Goal: Transaction & Acquisition: Book appointment/travel/reservation

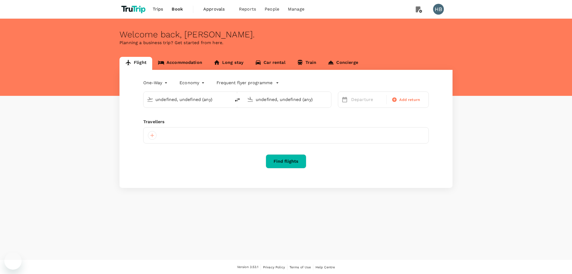
type input "Singapore Changi (SIN)"
type input "Incheon Intl (ICN)"
type input "Singapore Changi (SIN)"
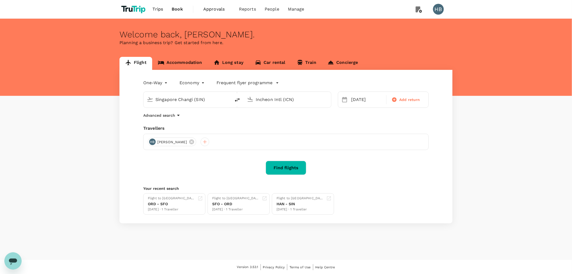
click at [276, 101] on input "Incheon Intl (ICN)" at bounding box center [288, 99] width 64 height 8
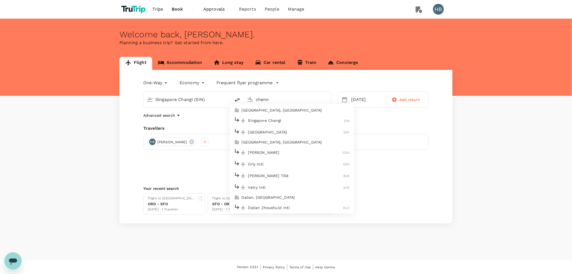
type input "chenni"
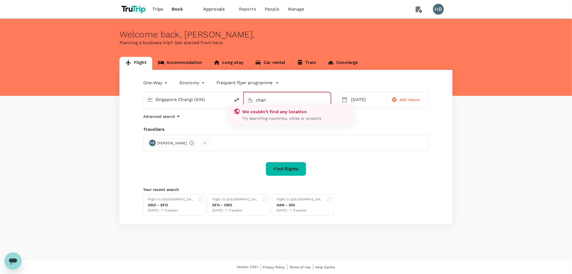
type input "chann"
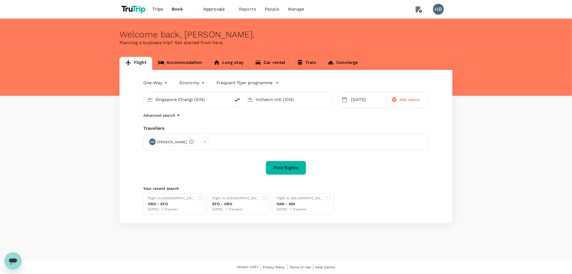
click at [263, 99] on input "Incheon Intl (ICN)" at bounding box center [288, 99] width 64 height 8
click at [284, 112] on p "[GEOGRAPHIC_DATA], [GEOGRAPHIC_DATA]" at bounding box center [296, 110] width 108 height 5
type input "[GEOGRAPHIC_DATA], [GEOGRAPHIC_DATA] (any)"
click at [163, 81] on body "Trips Book Approvals 0 Reports People Manage HB Welcome back , [PERSON_NAME] . …" at bounding box center [286, 137] width 572 height 274
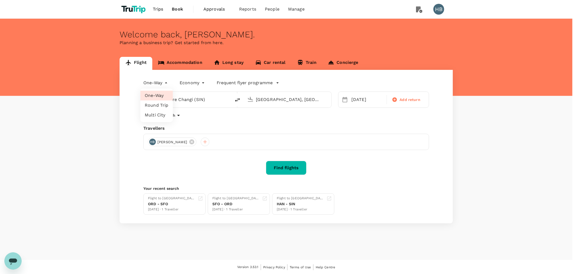
click at [160, 104] on li "Round Trip" at bounding box center [156, 105] width 32 height 10
type input "roundtrip"
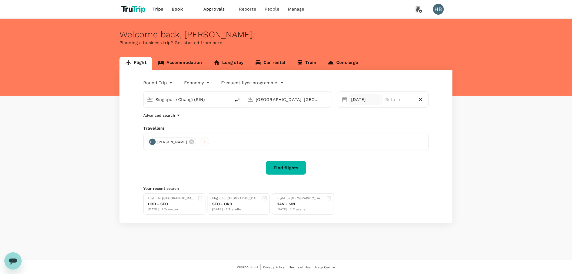
click at [355, 101] on div "[DATE]" at bounding box center [365, 99] width 32 height 11
click at [356, 157] on div "13" at bounding box center [359, 157] width 10 height 10
click at [393, 158] on div "16" at bounding box center [390, 157] width 10 height 10
click at [298, 167] on button "Find flights" at bounding box center [286, 168] width 41 height 14
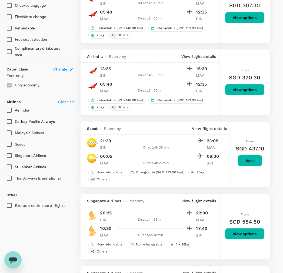
scroll to position [240, 0]
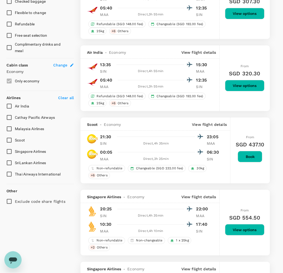
type input "1965"
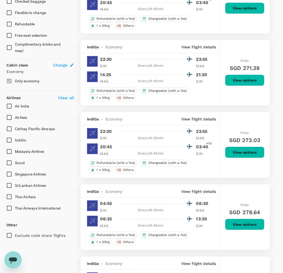
click at [9, 174] on input "Singapore Airlines" at bounding box center [9, 174] width 11 height 11
checkbox input "true"
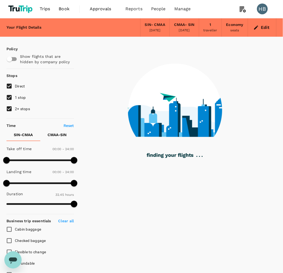
scroll to position [0, 0]
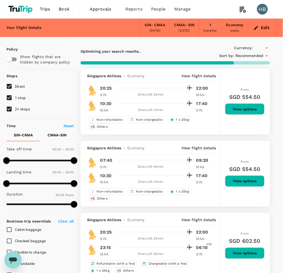
type input "SGD"
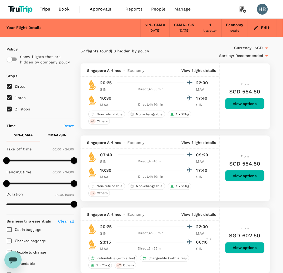
click at [266, 29] on button "Edit" at bounding box center [261, 28] width 19 height 9
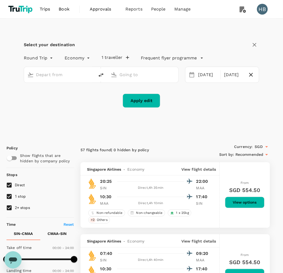
type input "Singapore Changi (SIN)"
type input "[GEOGRAPHIC_DATA], [GEOGRAPHIC_DATA] (any)"
click at [103, 72] on icon "delete" at bounding box center [101, 75] width 6 height 6
type input "[GEOGRAPHIC_DATA], [GEOGRAPHIC_DATA] (any)"
type input "Singapore Changi (SIN)"
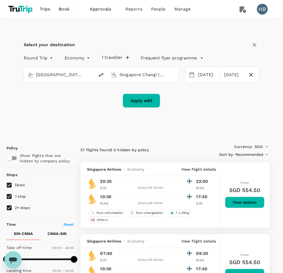
click at [81, 77] on input "[GEOGRAPHIC_DATA], [GEOGRAPHIC_DATA] (any)" at bounding box center [59, 75] width 47 height 8
click at [51, 88] on p "[GEOGRAPHIC_DATA], [GEOGRAPHIC_DATA]" at bounding box center [68, 85] width 108 height 5
type input "[GEOGRAPHIC_DATA], [GEOGRAPHIC_DATA] (any)"
click at [140, 103] on button "Apply edit" at bounding box center [142, 101] width 38 height 14
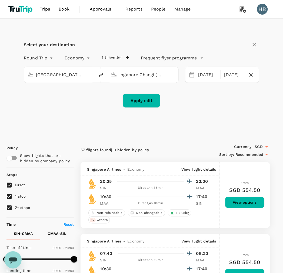
scroll to position [0, 0]
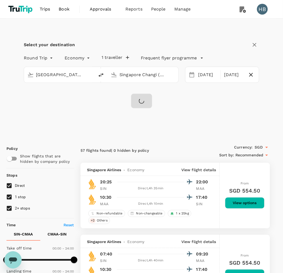
checkbox input "false"
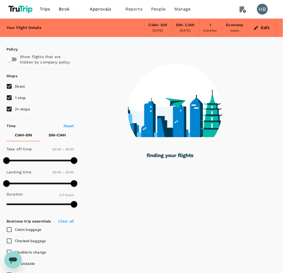
type input "2060"
checkbox input "true"
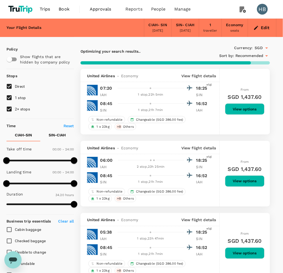
type input "2805"
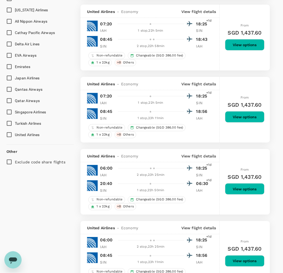
scroll to position [360, 0]
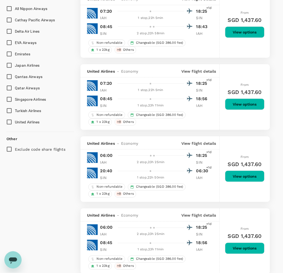
click at [7, 87] on input "Qatar Airways" at bounding box center [9, 87] width 11 height 11
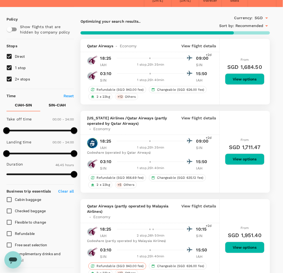
scroll to position [0, 0]
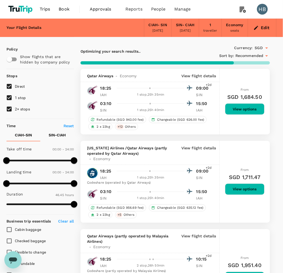
checkbox input "false"
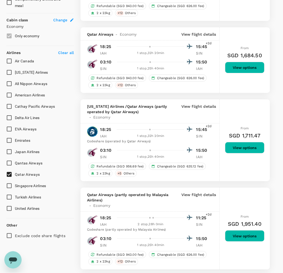
scroll to position [300, 0]
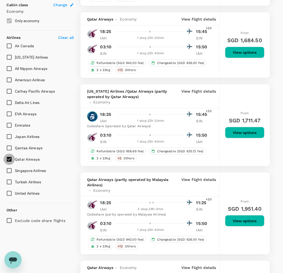
click at [9, 159] on input "Qatar Airways" at bounding box center [9, 159] width 11 height 11
checkbox input "false"
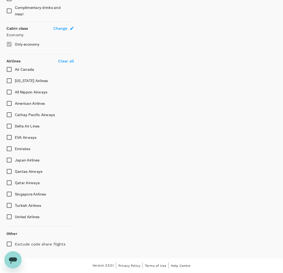
click at [8, 137] on input "EVA Airways" at bounding box center [9, 137] width 11 height 11
checkbox input "true"
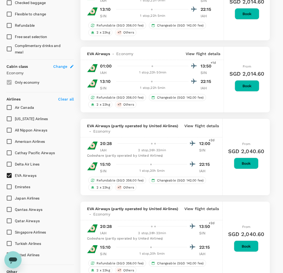
scroll to position [240, 0]
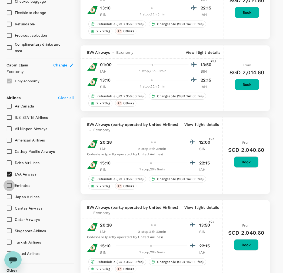
click at [8, 187] on input "Emirates" at bounding box center [9, 185] width 11 height 11
checkbox input "true"
click at [10, 176] on input "EVA Airways" at bounding box center [9, 174] width 11 height 11
checkbox input "false"
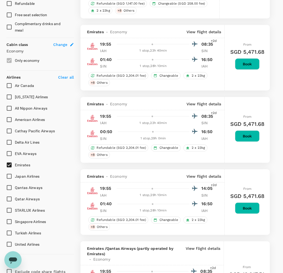
scroll to position [270, 0]
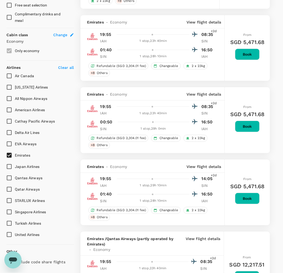
checkbox input "false"
checkbox input "true"
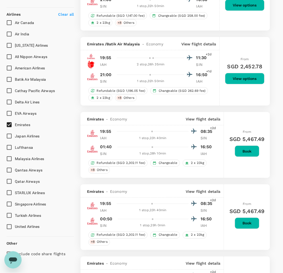
scroll to position [330, 0]
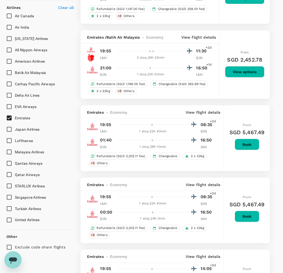
click at [9, 197] on input "Singapore Airlines" at bounding box center [9, 197] width 11 height 11
checkbox input "true"
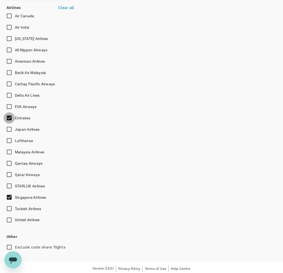
click at [10, 117] on input "Emirates" at bounding box center [9, 117] width 11 height 11
checkbox input "false"
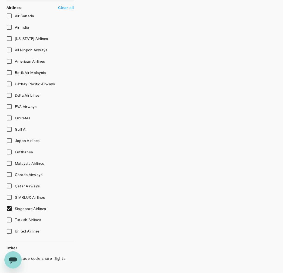
checkbox input "false"
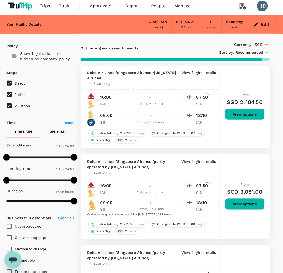
scroll to position [0, 0]
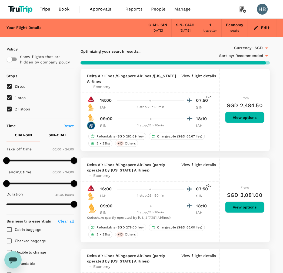
checkbox input "false"
checkbox input "true"
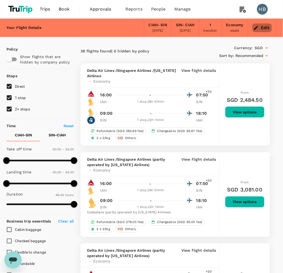
click at [262, 30] on button "Edit" at bounding box center [261, 28] width 19 height 9
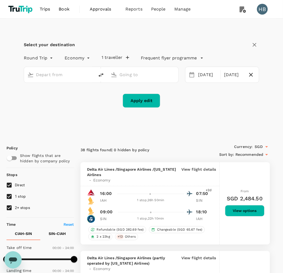
type input "[GEOGRAPHIC_DATA], [GEOGRAPHIC_DATA] (any)"
type input "Singapore Changi (SIN)"
click at [206, 76] on div "[DATE]" at bounding box center [208, 75] width 24 height 11
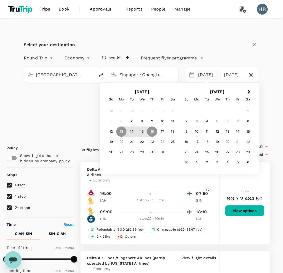
click at [198, 133] on div "10" at bounding box center [197, 132] width 10 height 10
click at [152, 132] on div "13" at bounding box center [152, 132] width 10 height 10
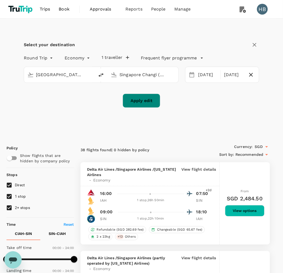
click at [136, 105] on button "Apply edit" at bounding box center [142, 101] width 38 height 14
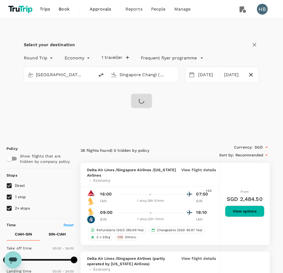
checkbox input "false"
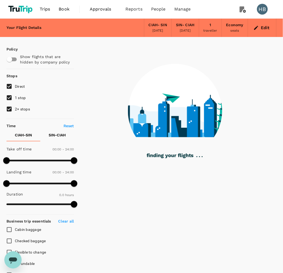
type input "2075"
checkbox input "true"
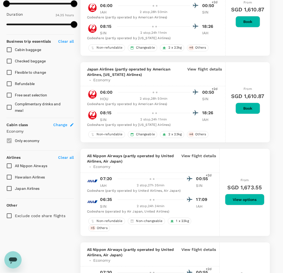
scroll to position [30, 0]
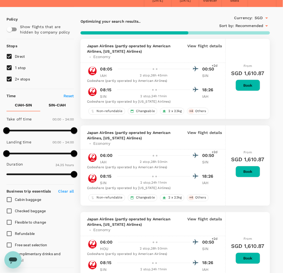
type input "2117"
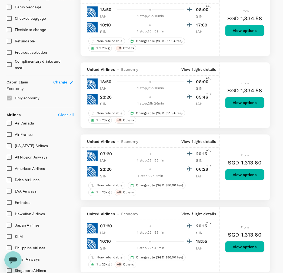
scroll to position [270, 0]
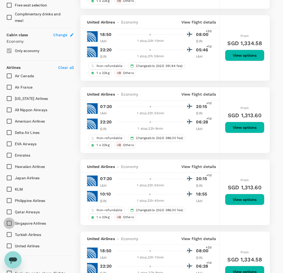
click at [9, 223] on input "Singapore Airlines" at bounding box center [9, 223] width 11 height 11
checkbox input "true"
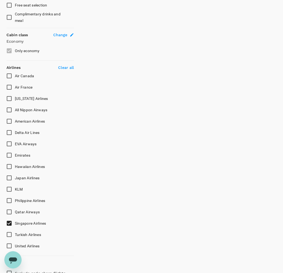
type input "2800"
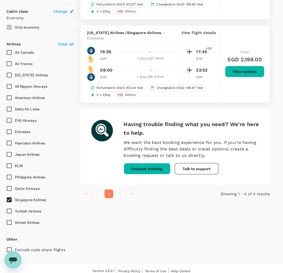
scroll to position [299, 0]
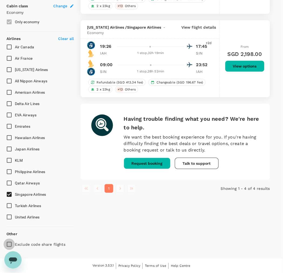
click at [10, 244] on input "Exclude code share flights" at bounding box center [9, 244] width 11 height 11
checkbox input "true"
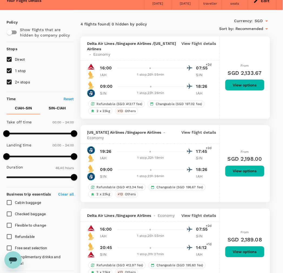
scroll to position [0, 0]
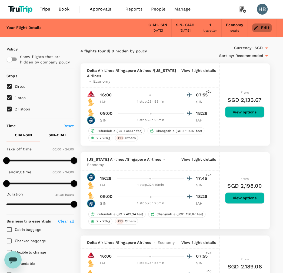
click at [264, 28] on button "Edit" at bounding box center [261, 28] width 19 height 9
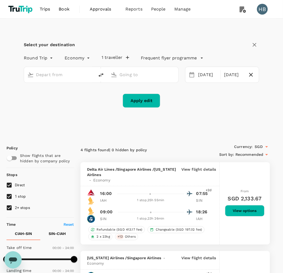
type input "[GEOGRAPHIC_DATA], [GEOGRAPHIC_DATA] (any)"
type input "Singapore Changi (SIN)"
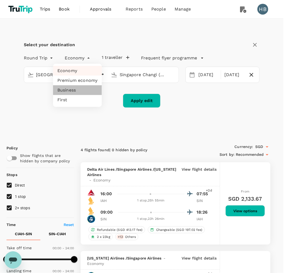
click at [85, 92] on li "Business" at bounding box center [77, 90] width 49 height 10
type input "business"
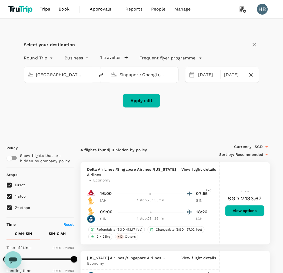
click at [137, 101] on button "Apply edit" at bounding box center [142, 101] width 38 height 14
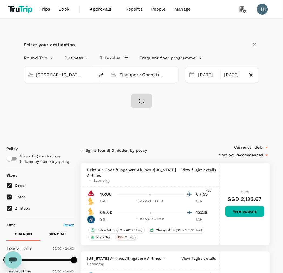
checkbox input "false"
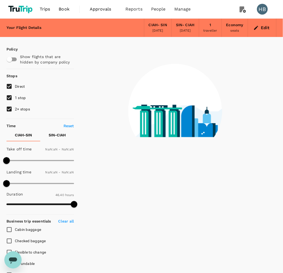
checkbox input "false"
type input "1440"
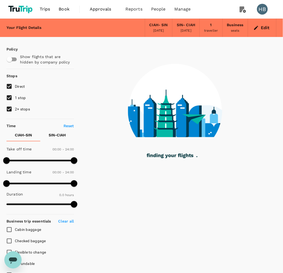
type input "2390"
checkbox input "true"
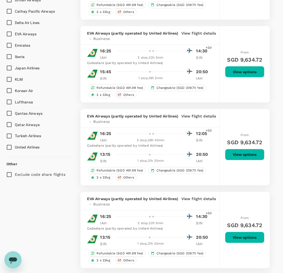
scroll to position [420, 0]
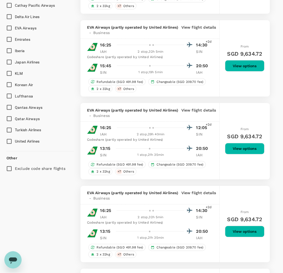
type input "2800"
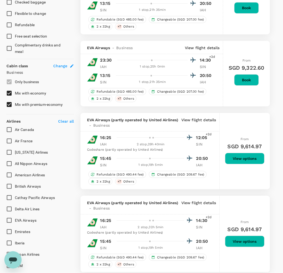
scroll to position [270, 0]
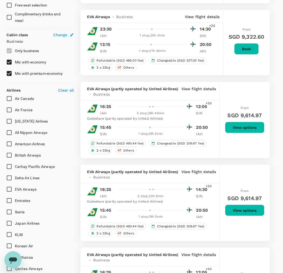
click at [9, 63] on input "Mix with economy" at bounding box center [9, 61] width 11 height 11
checkbox input "false"
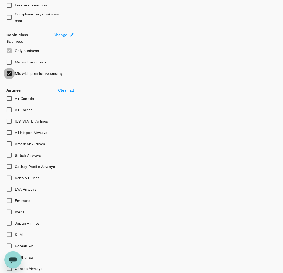
click at [11, 72] on input "Mix with premium-economy" at bounding box center [9, 73] width 11 height 11
checkbox input "false"
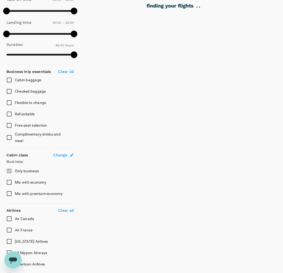
scroll to position [150, 0]
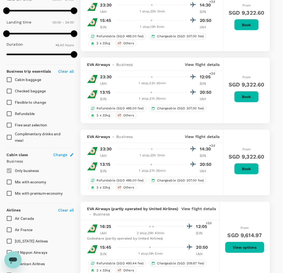
click at [9, 184] on input "Mix with economy" at bounding box center [9, 182] width 11 height 11
checkbox input "true"
click at [9, 195] on input "Mix with premium-economy" at bounding box center [9, 193] width 11 height 11
checkbox input "true"
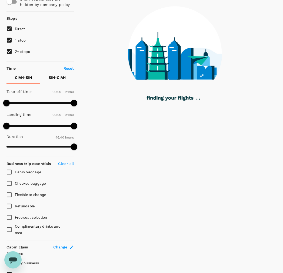
scroll to position [0, 0]
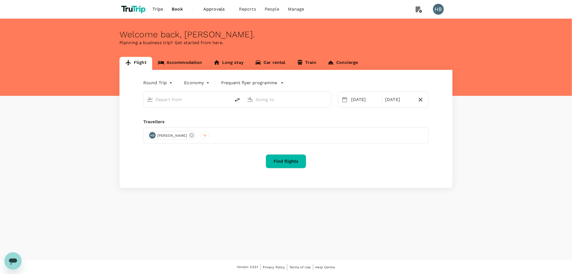
type input "business"
type input "[GEOGRAPHIC_DATA], [GEOGRAPHIC_DATA] (any)"
type input "Singapore Changi (SIN)"
type input "[GEOGRAPHIC_DATA], [GEOGRAPHIC_DATA] (any)"
type input "Singapore Changi (SIN)"
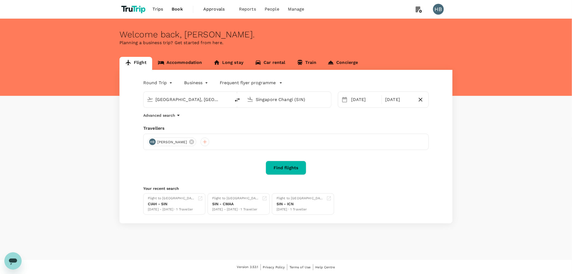
click at [160, 116] on p "Advanced search" at bounding box center [159, 114] width 32 height 5
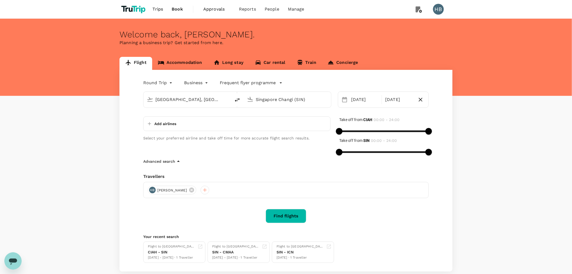
click at [168, 123] on p "Add airlines" at bounding box center [165, 123] width 22 height 5
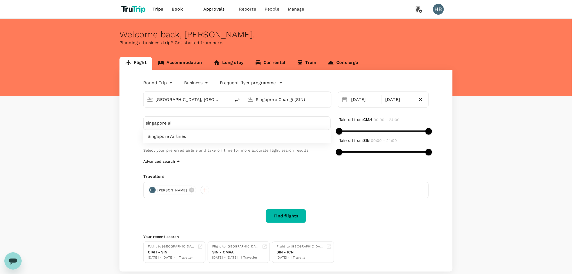
type input "singapore ai"
click at [184, 137] on span "Singapore Airlines" at bounding box center [237, 136] width 179 height 6
click at [282, 215] on button "Find flights" at bounding box center [286, 216] width 41 height 14
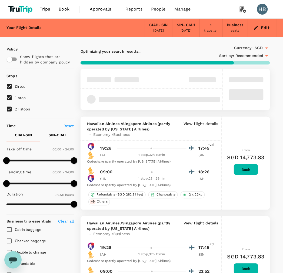
type input "2070"
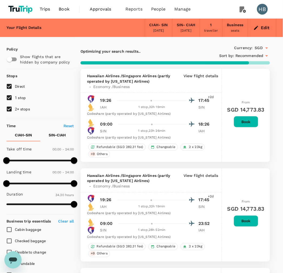
click at [268, 29] on button "Edit" at bounding box center [261, 28] width 19 height 9
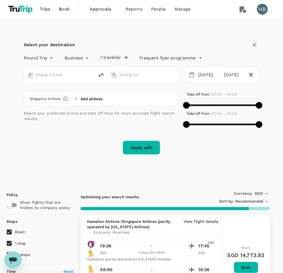
type input "[GEOGRAPHIC_DATA], [GEOGRAPHIC_DATA] (any)"
type input "Singapore Changi (SIN)"
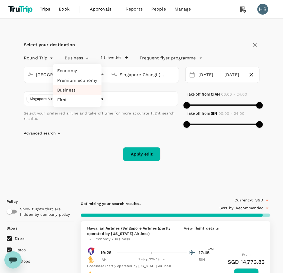
click at [82, 72] on li "Economy" at bounding box center [77, 71] width 49 height 10
type input "economy"
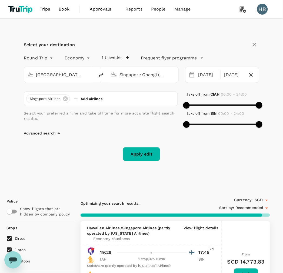
click at [140, 153] on button "Apply edit" at bounding box center [142, 154] width 38 height 14
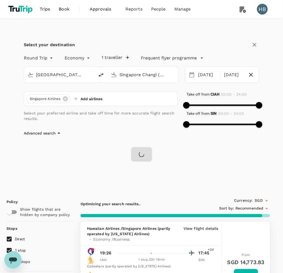
checkbox input "false"
checkbox input "true"
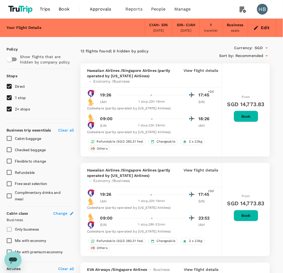
checkbox input "false"
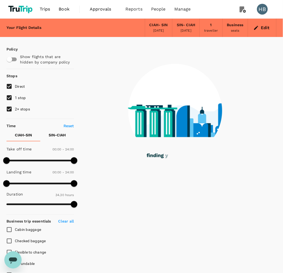
checkbox input "true"
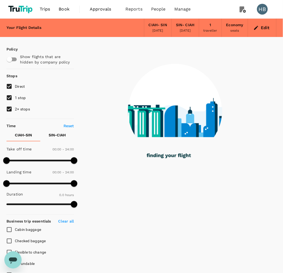
type input "1939"
checkbox input "true"
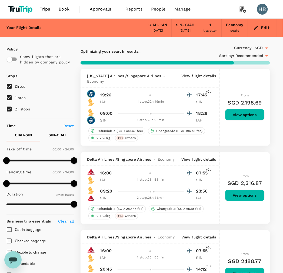
checkbox input "false"
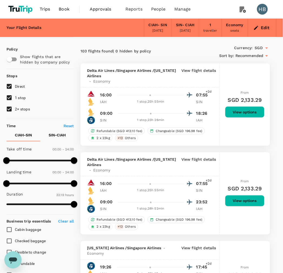
click at [201, 68] on p "View flight details" at bounding box center [198, 76] width 35 height 16
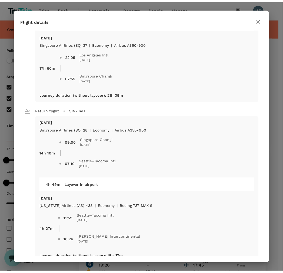
scroll to position [96, 0]
